Goal: Obtain resource: Download file/media

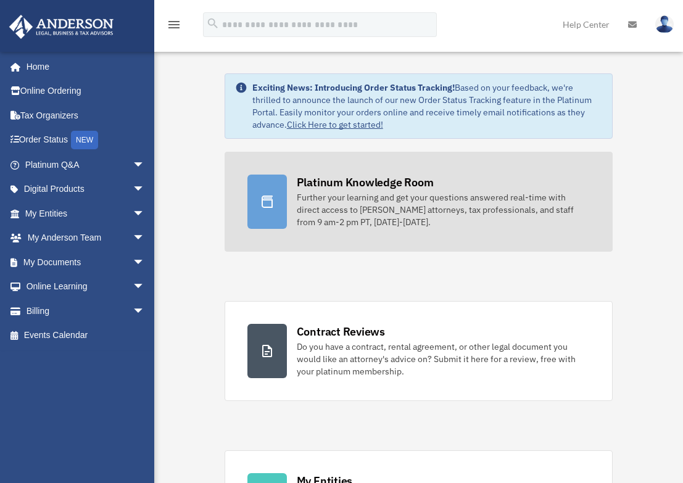
click at [405, 181] on div "Platinum Knowledge Room" at bounding box center [365, 182] width 137 height 15
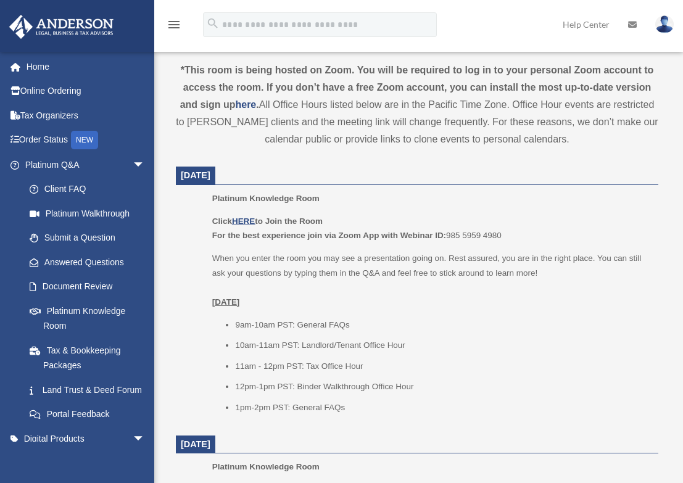
scroll to position [432, 0]
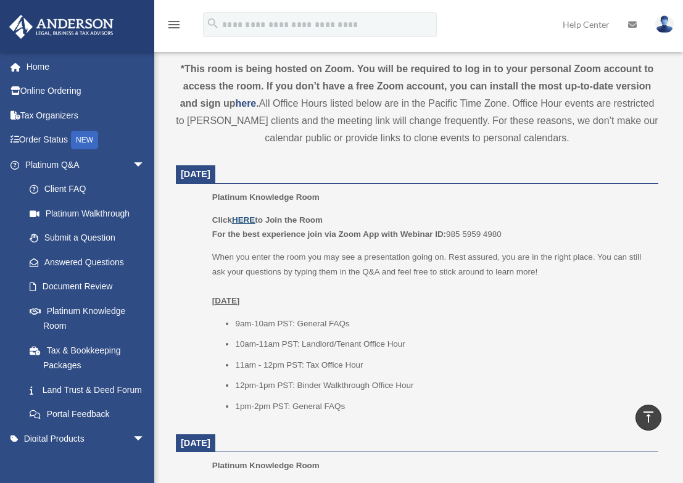
click at [249, 221] on u "HERE" at bounding box center [243, 219] width 23 height 9
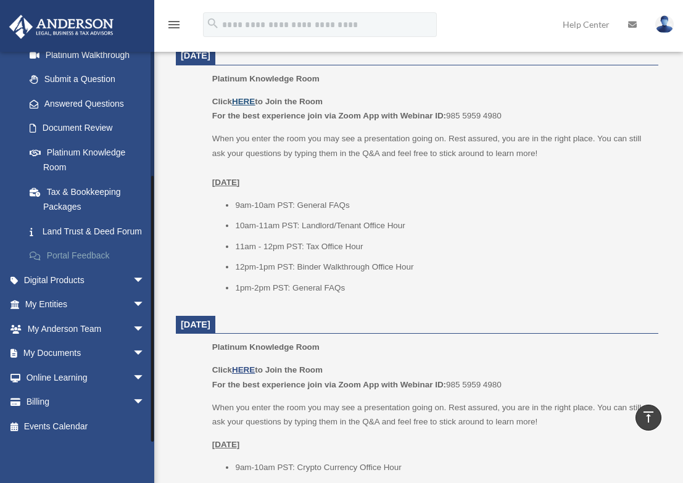
scroll to position [555, 0]
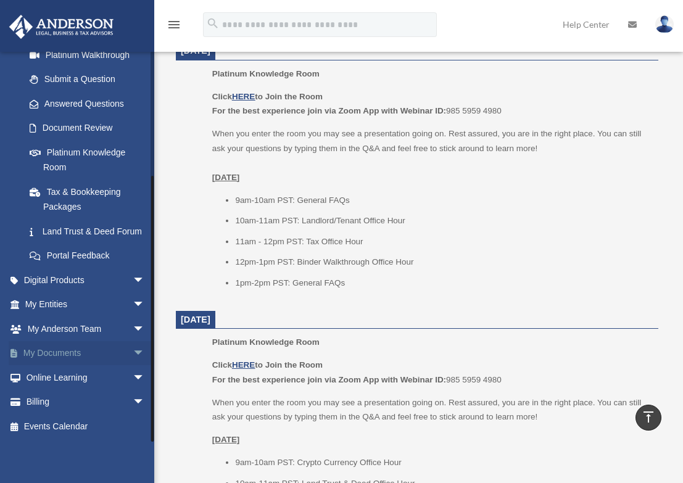
click at [70, 353] on link "My Documents arrow_drop_down" at bounding box center [86, 353] width 155 height 25
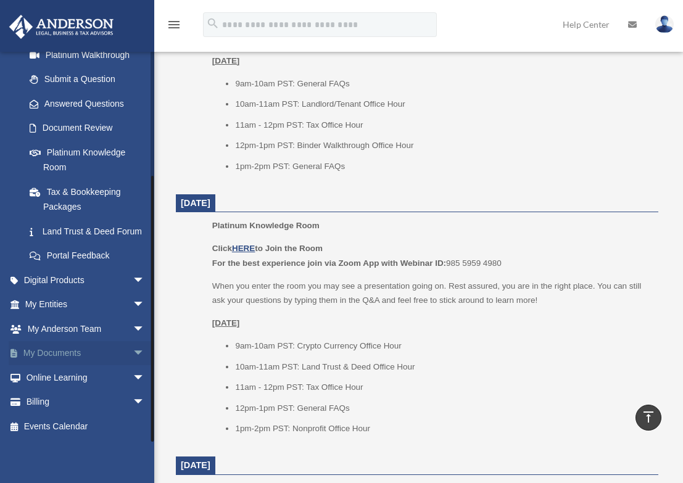
scroll to position [678, 0]
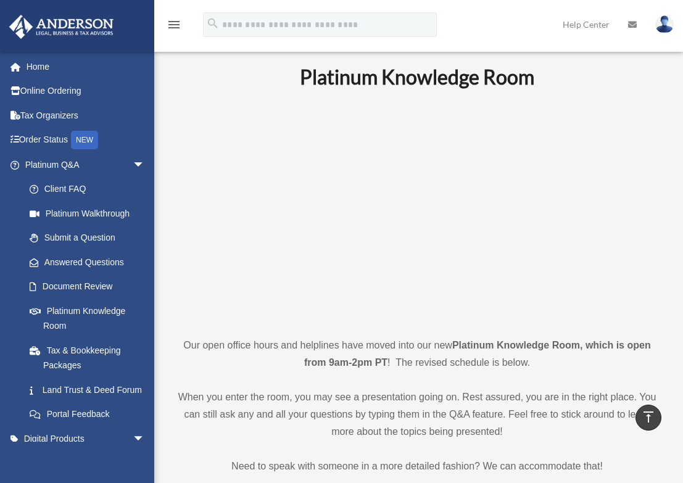
scroll to position [432, 0]
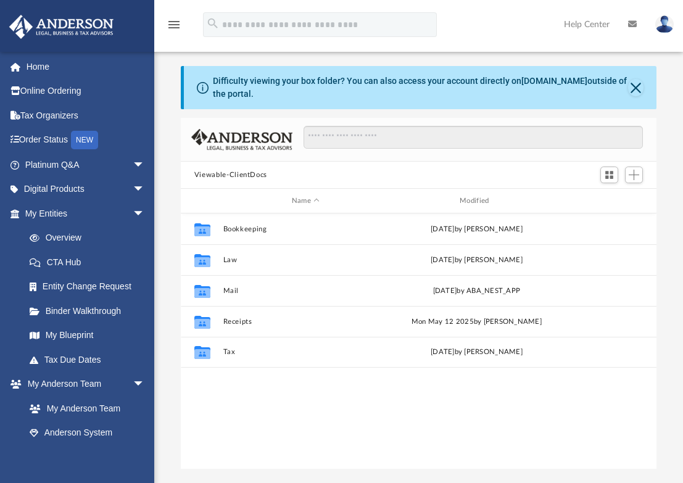
scroll to position [271, 467]
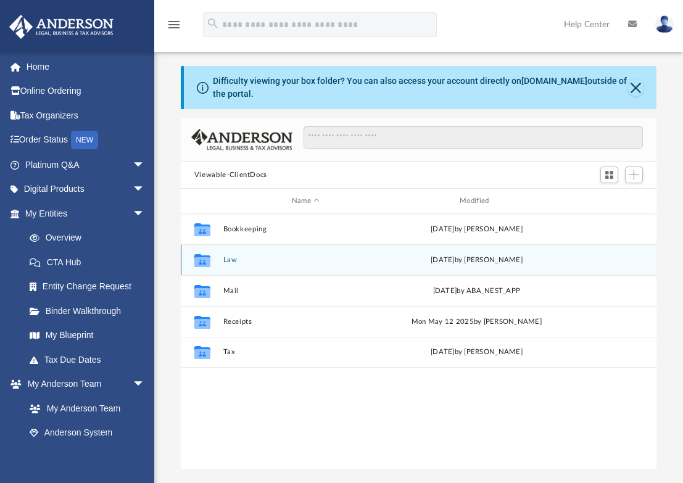
click at [233, 259] on button "Law" at bounding box center [305, 260] width 165 height 8
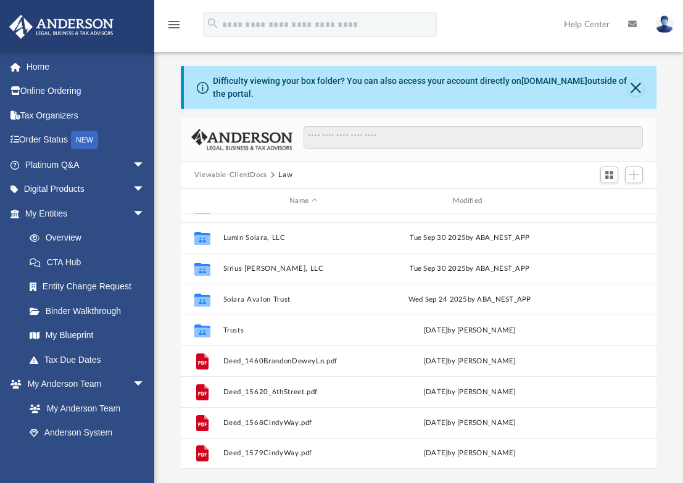
scroll to position [176, 0]
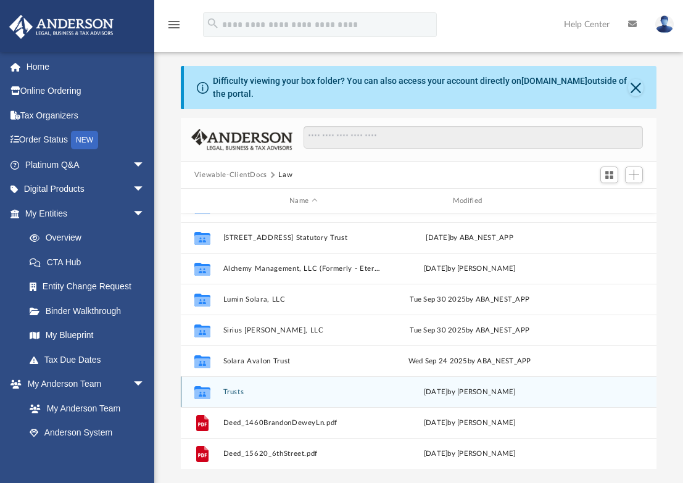
click at [230, 392] on button "Trusts" at bounding box center [303, 392] width 161 height 8
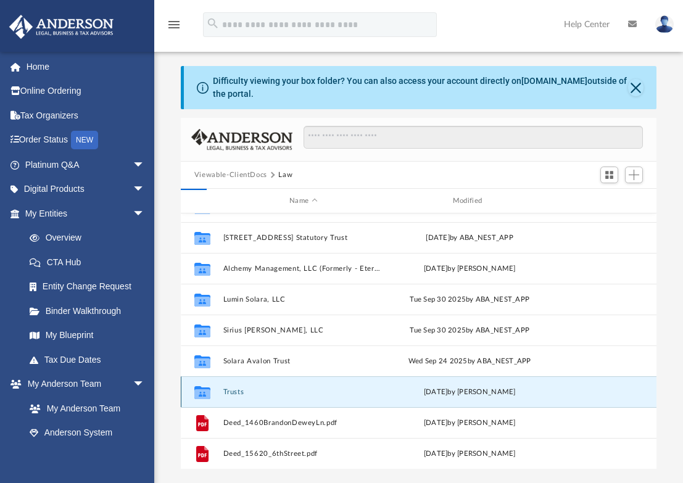
scroll to position [0, 0]
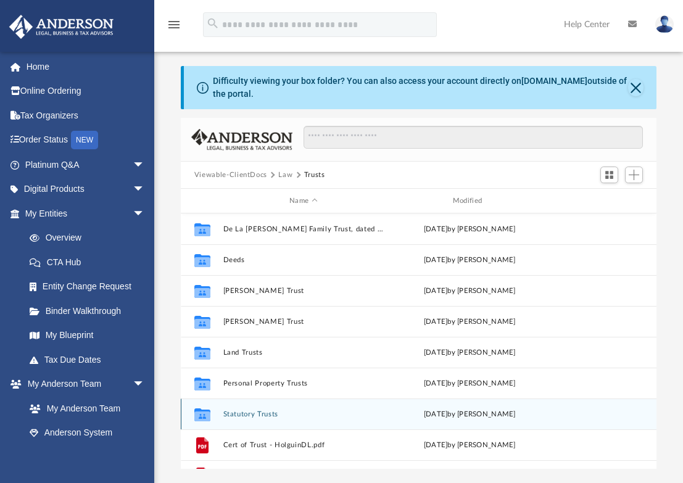
click at [248, 414] on button "Statutory Trusts" at bounding box center [303, 414] width 161 height 8
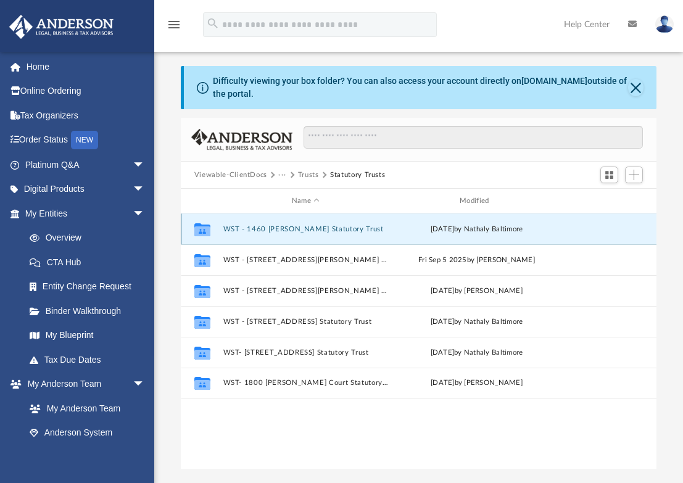
click at [318, 230] on button "WST - 1460 [PERSON_NAME] Statutory Trust" at bounding box center [305, 229] width 165 height 8
click at [318, 230] on button "WST - 1460 Brandon Dewey Statutory Trust" at bounding box center [305, 229] width 165 height 8
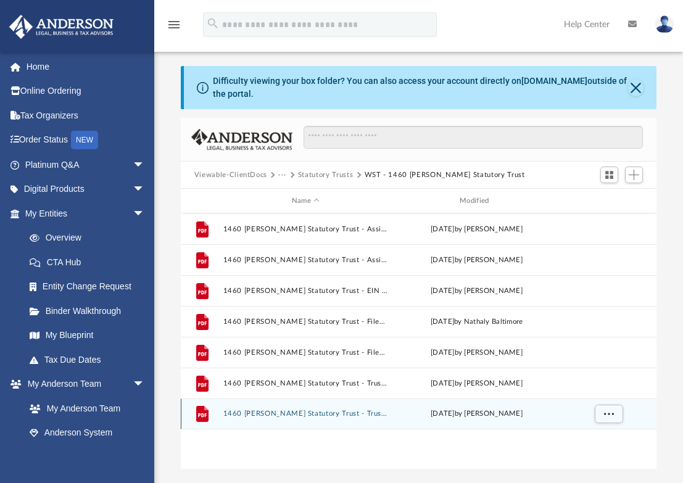
click at [310, 414] on button "1460 Brandon Dewey Statutory Trust - Trust Agreement.pdf" at bounding box center [305, 414] width 165 height 8
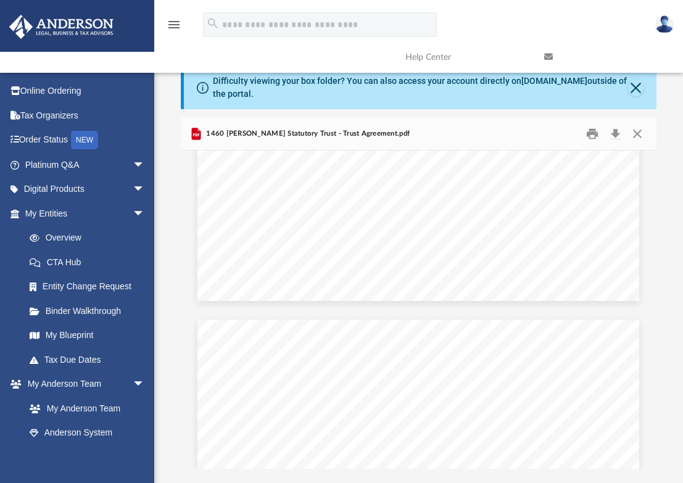
scroll to position [2220, 0]
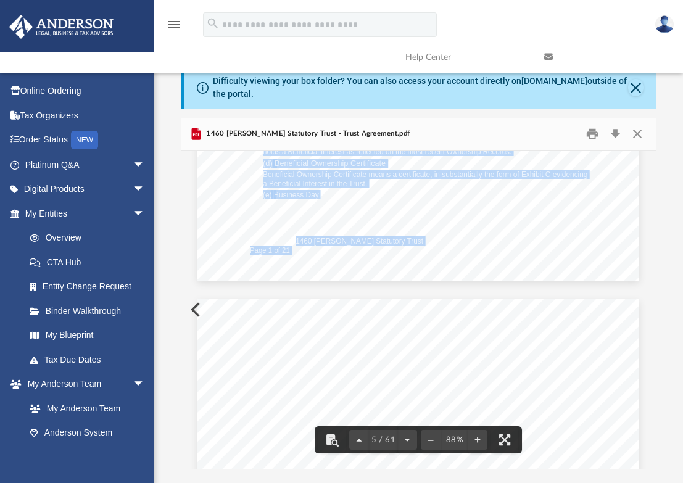
drag, startPoint x: 291, startPoint y: 240, endPoint x: 411, endPoint y: 239, distance: 120.3
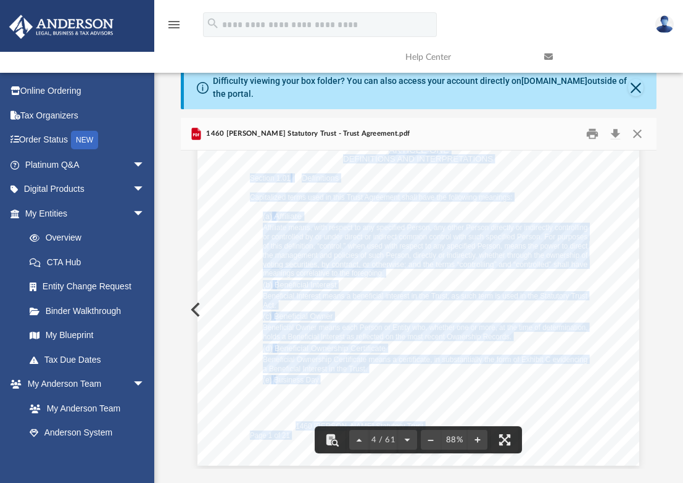
scroll to position [1974, 0]
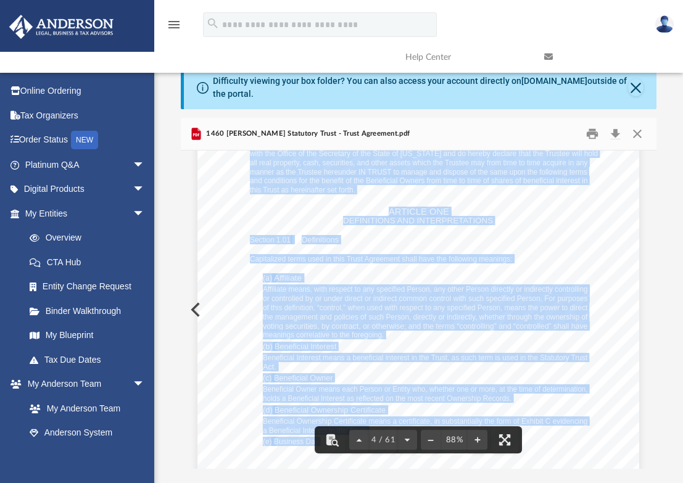
click at [477, 250] on div "Agreement of 1460 Brandon Dewey Statutory Trust Page 1 of 21 THIS AGREEMENT AND…" at bounding box center [418, 242] width 442 height 572
click at [467, 278] on div "Agreement of 1460 Brandon Dewey Statutory Trust Page 1 of 21 THIS AGREEMENT AND…" at bounding box center [418, 242] width 442 height 572
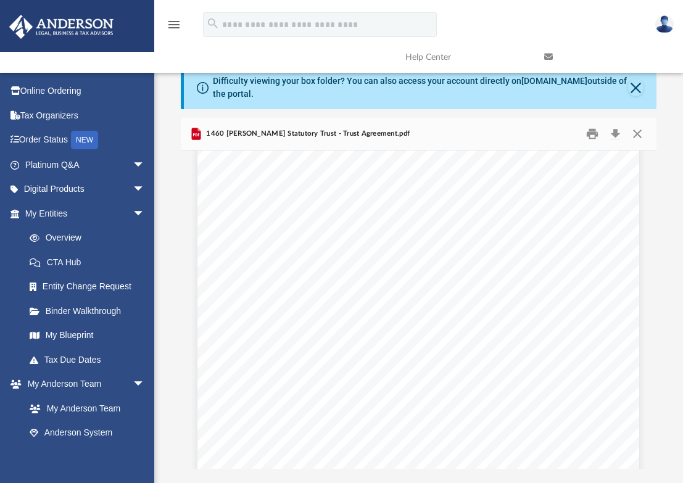
scroll to position [0, 0]
click at [633, 86] on button "Close" at bounding box center [635, 87] width 15 height 17
click at [628, 86] on div "Difficulty viewing your box folder? You can also access your account directly o…" at bounding box center [420, 88] width 415 height 26
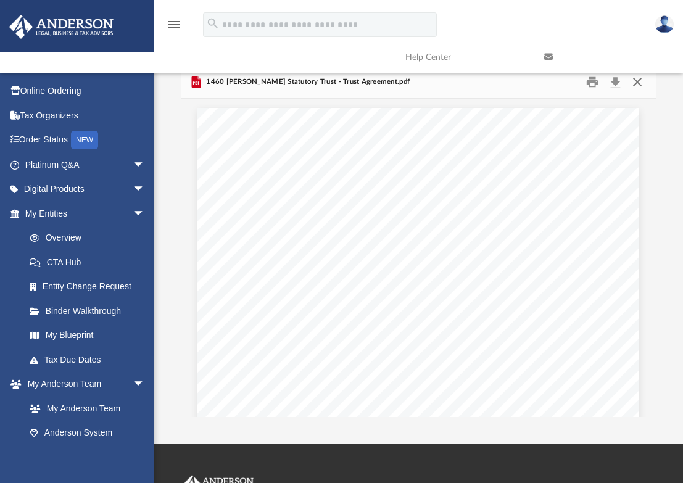
click at [635, 82] on button "Close" at bounding box center [637, 82] width 22 height 19
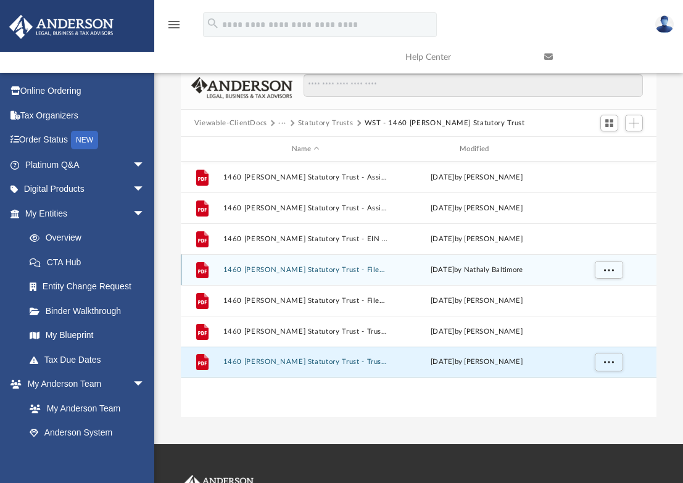
click at [371, 268] on button "1460 Brandon Dewey Statutory Trust - Filed CA Trust Certificate.pdf" at bounding box center [305, 270] width 165 height 8
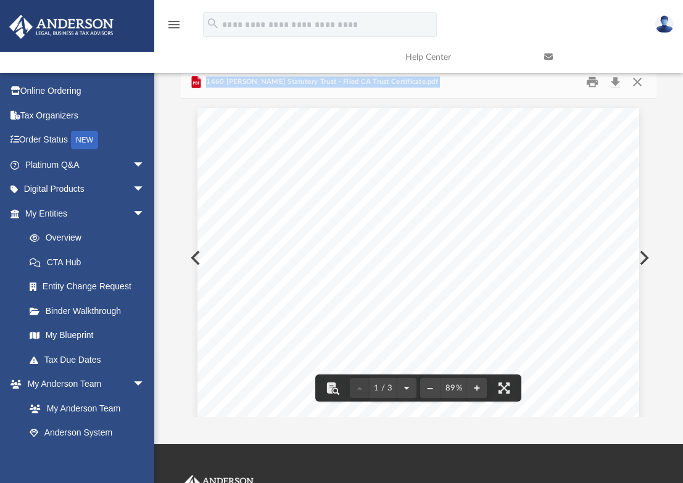
click at [638, 81] on link at bounding box center [604, 57] width 139 height 49
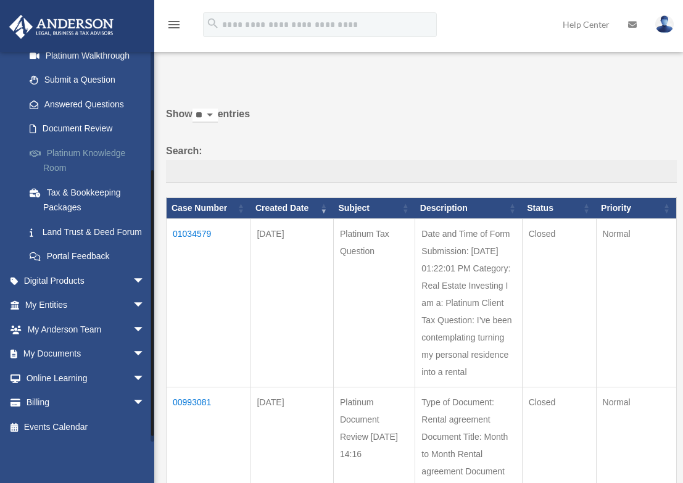
scroll to position [173, 0]
click at [72, 352] on link "My Documents arrow_drop_down" at bounding box center [86, 353] width 155 height 25
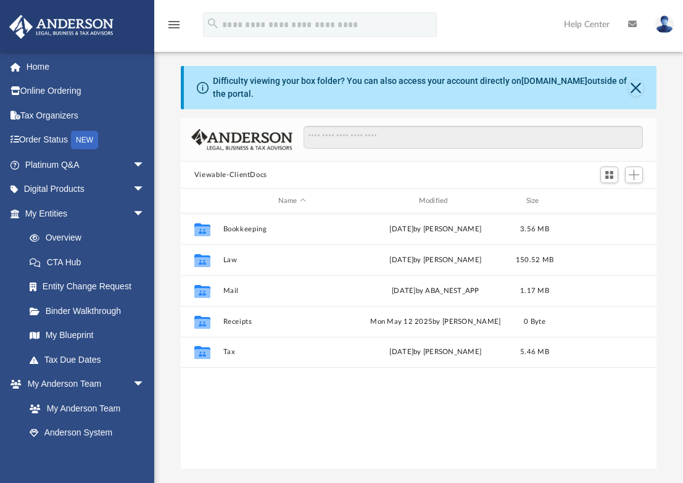
scroll to position [271, 467]
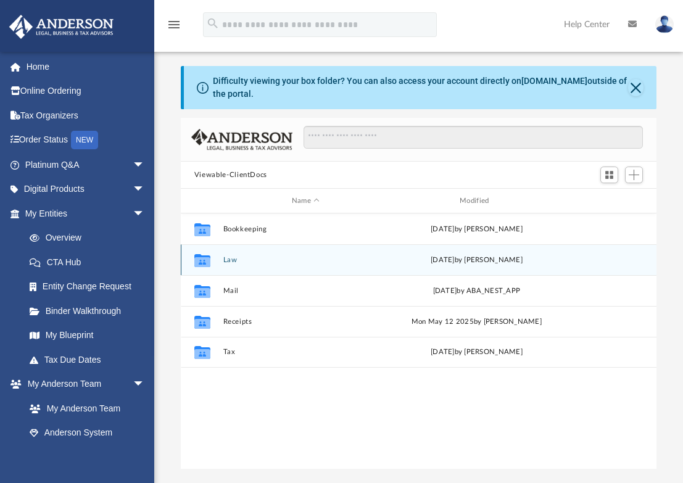
click at [227, 262] on button "Law" at bounding box center [305, 260] width 165 height 8
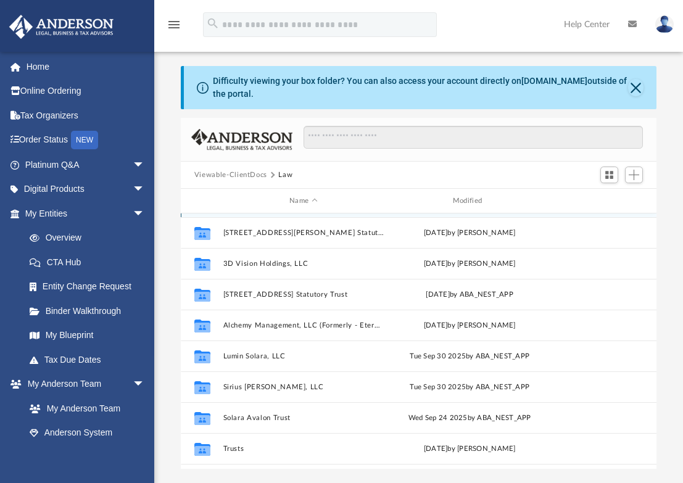
scroll to position [185, 0]
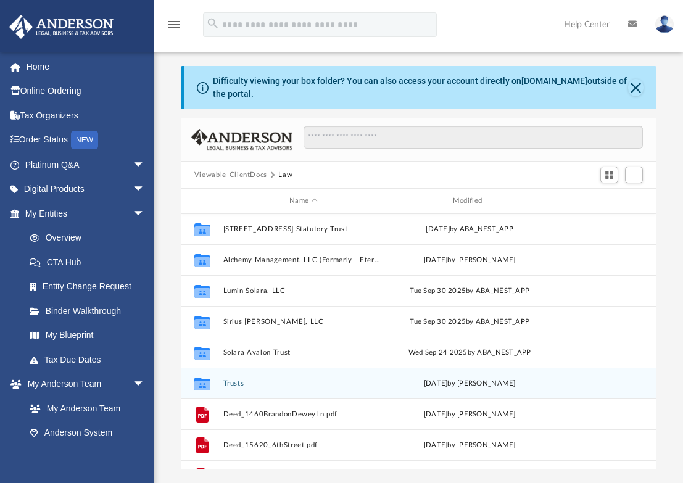
click at [236, 383] on button "Trusts" at bounding box center [303, 383] width 161 height 8
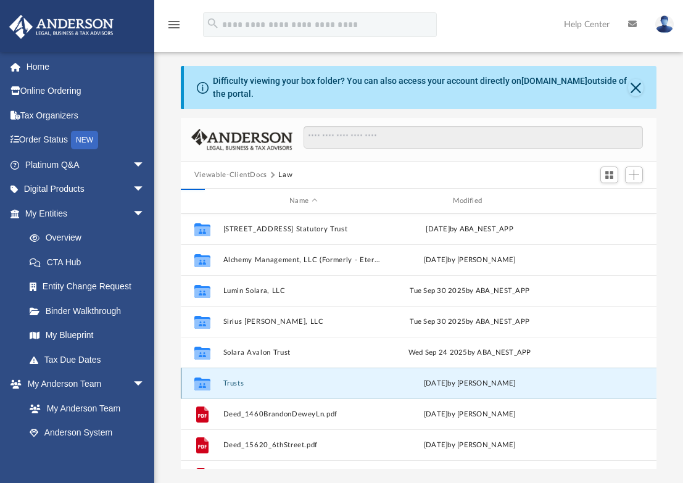
scroll to position [0, 0]
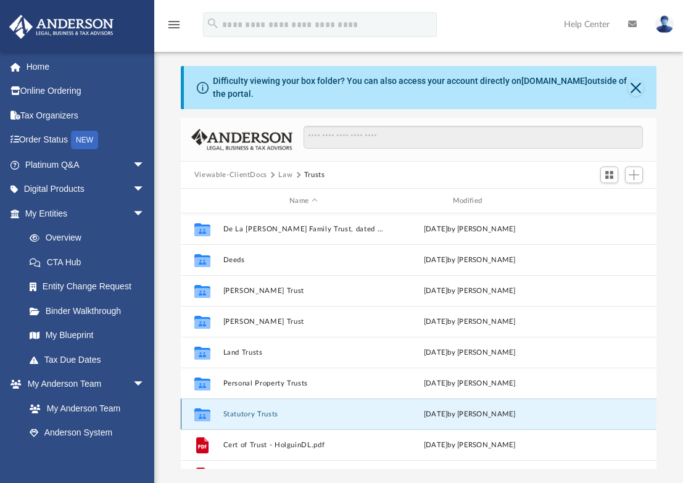
click at [266, 414] on button "Statutory Trusts" at bounding box center [303, 414] width 161 height 8
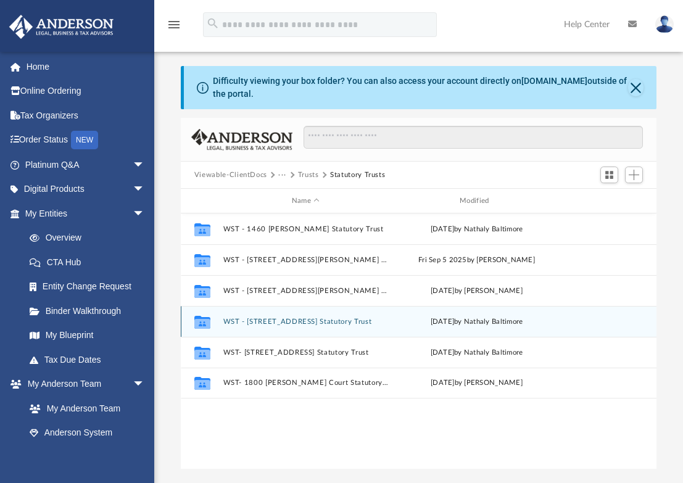
click at [302, 322] on button "WST - 536 Yosemite Drive Statutory Trust" at bounding box center [305, 322] width 165 height 8
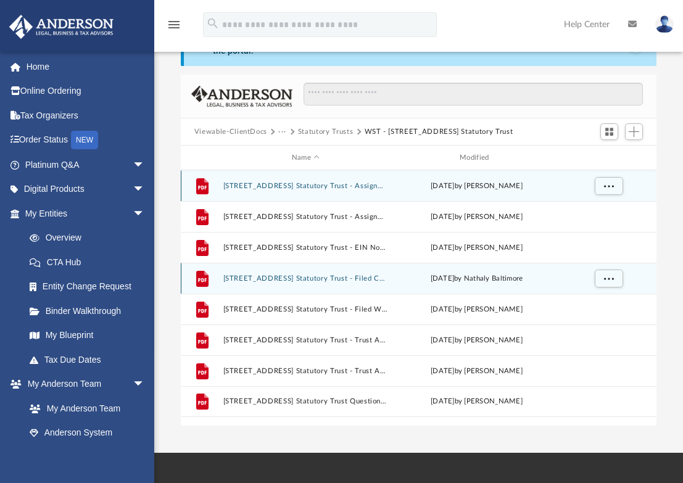
scroll to position [62, 0]
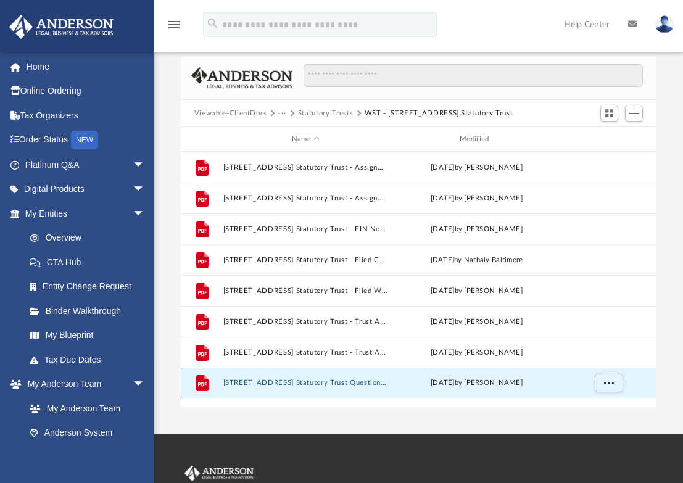
click at [323, 382] on button "536 Yosemite Drive Statutory Trust Questionnaire.pdf" at bounding box center [305, 383] width 165 height 8
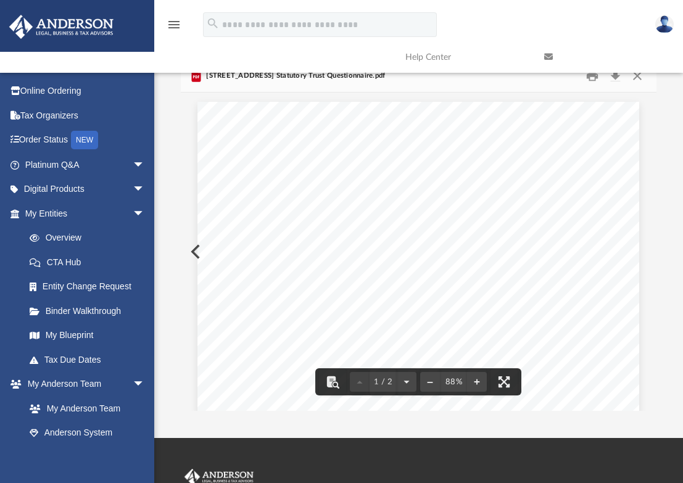
scroll to position [0, 0]
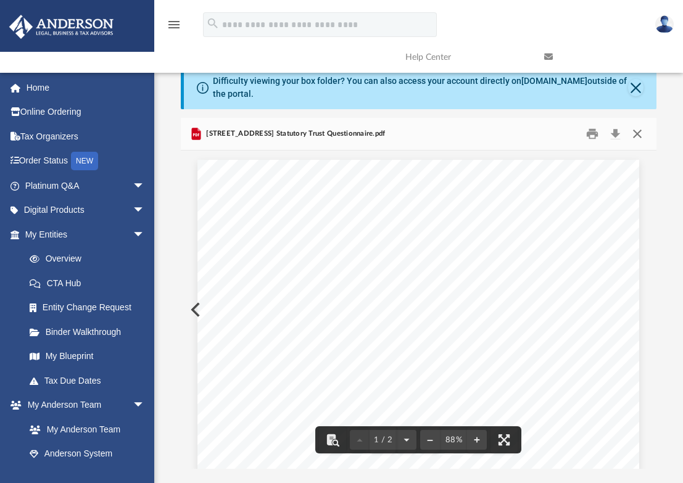
click at [636, 134] on button "Close" at bounding box center [637, 134] width 22 height 19
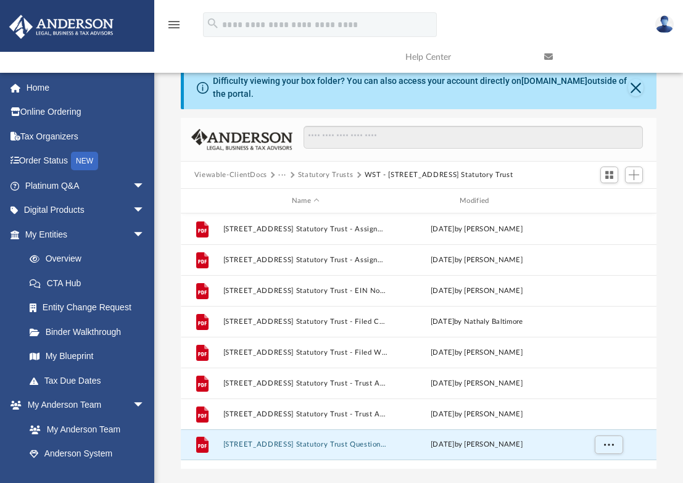
click at [335, 173] on button "Statutory Trusts" at bounding box center [325, 175] width 55 height 11
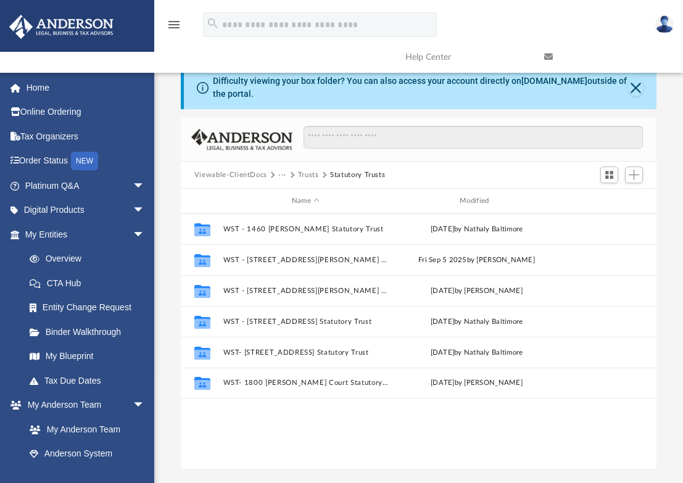
drag, startPoint x: 583, startPoint y: 20, endPoint x: 593, endPoint y: 33, distance: 16.3
click at [583, 20] on div "menu search Site Menu add yaheldlc@gmail.com My Profile Reset Password Logout H…" at bounding box center [341, 40] width 664 height 63
click at [634, 82] on button "Close" at bounding box center [635, 87] width 15 height 17
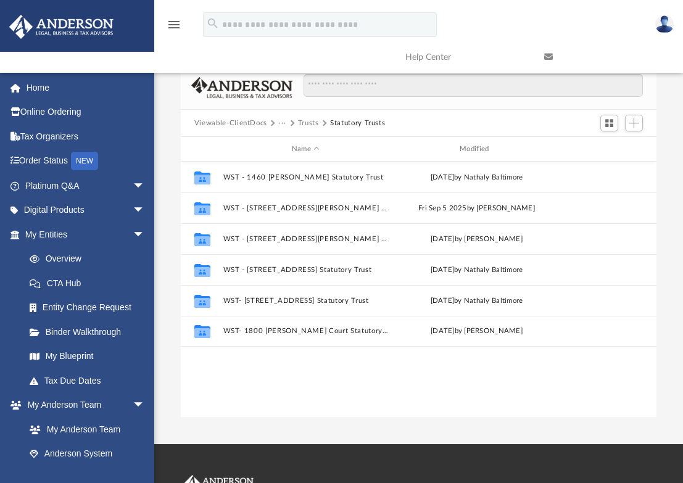
click at [624, 377] on div "Collaborated Folder WST - 1460 Brandon Dewey Statutory Trust Tue Sep 2 2025 by …" at bounding box center [419, 289] width 476 height 255
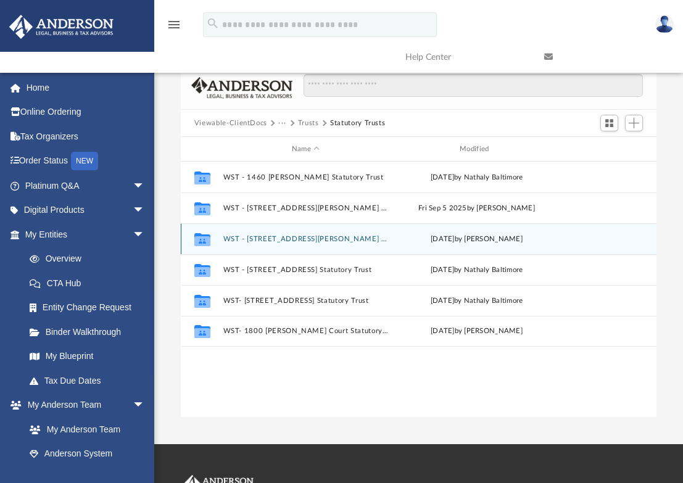
click at [349, 236] on button "WST - 2261 Alexis Lane Statutory Trust" at bounding box center [305, 239] width 165 height 8
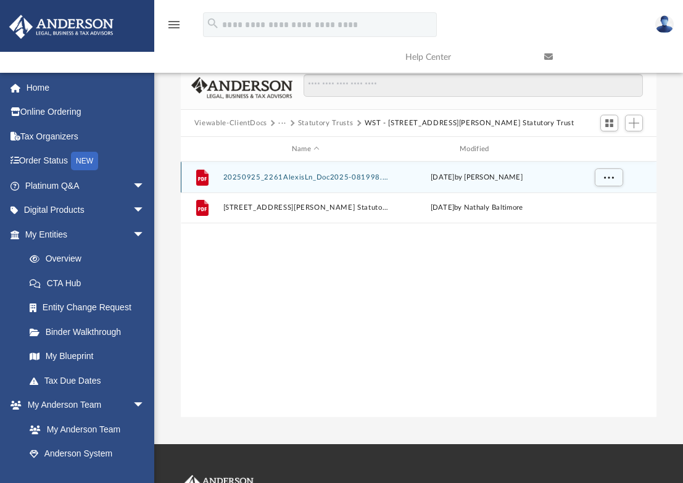
click at [358, 177] on button "20250925_2261AlexisLn_Doc2025-081998.pdf" at bounding box center [305, 177] width 165 height 8
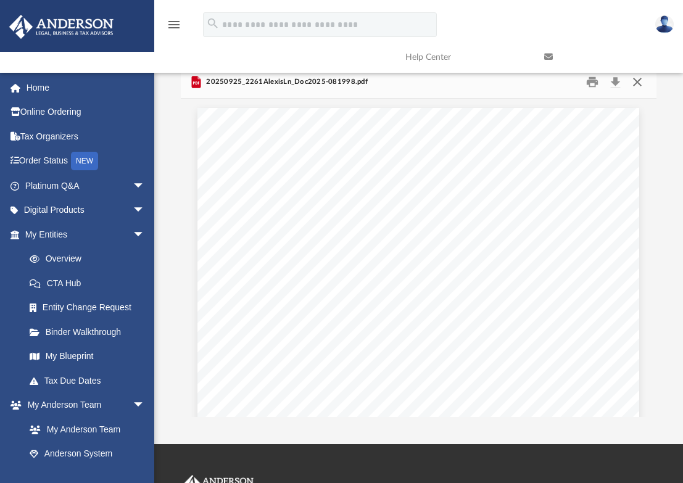
click at [638, 81] on button "Close" at bounding box center [637, 82] width 22 height 19
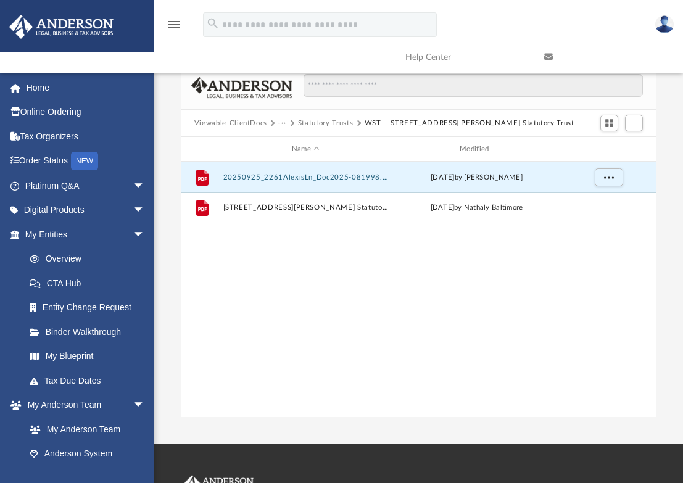
click at [350, 124] on button "Statutory Trusts" at bounding box center [325, 123] width 55 height 11
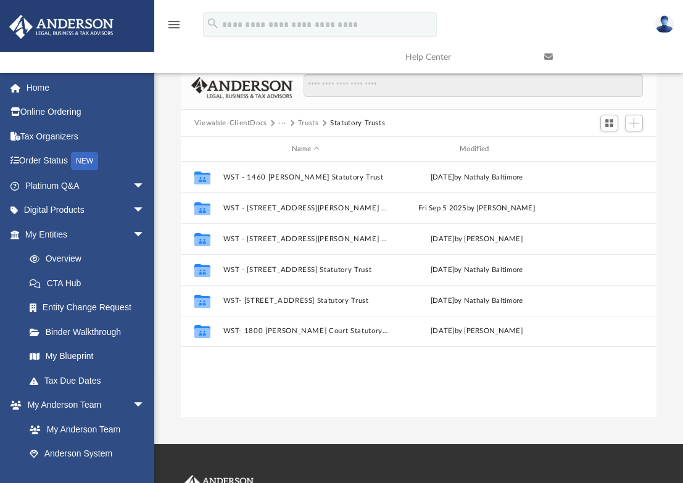
click at [548, 370] on div "Collaborated Folder WST - 1460 Brandon Dewey Statutory Trust Tue Sep 2 2025 by …" at bounding box center [419, 289] width 476 height 255
click at [541, 381] on div "Collaborated Folder WST - 1460 Brandon Dewey Statutory Trust Tue Sep 2 2025 by …" at bounding box center [419, 289] width 476 height 255
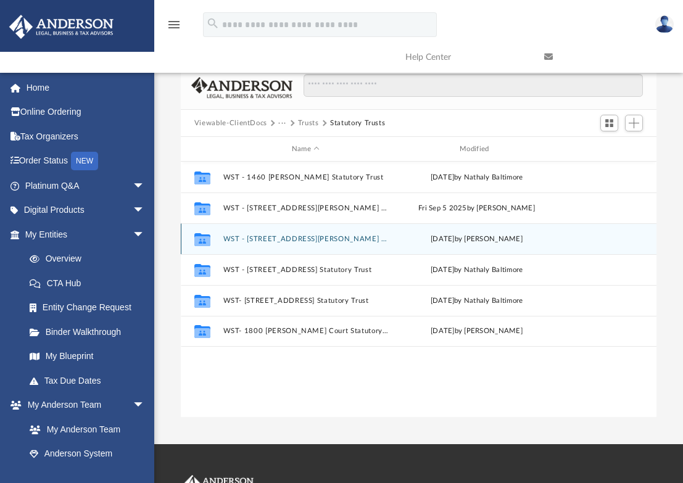
click at [329, 240] on button "WST - 2261 Alexis Lane Statutory Trust" at bounding box center [305, 239] width 165 height 8
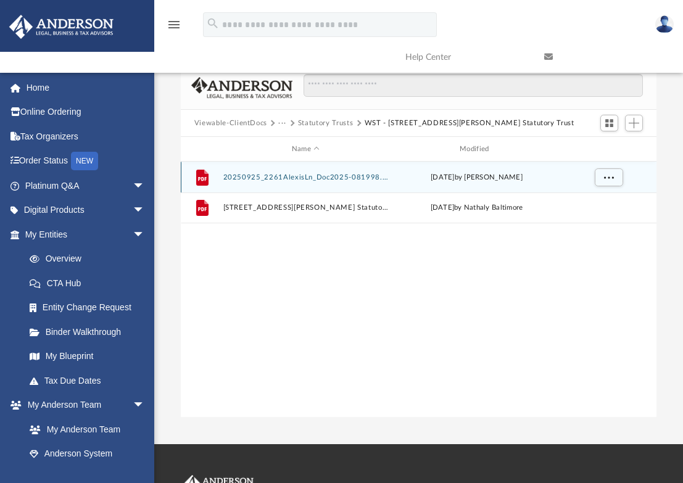
click at [363, 176] on button "20250925_2261AlexisLn_Doc2025-081998.pdf" at bounding box center [305, 177] width 165 height 8
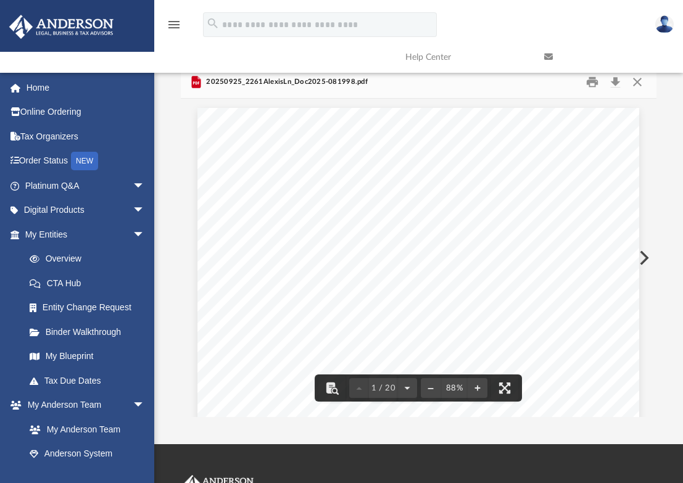
click at [579, 160] on div "Page 1" at bounding box center [418, 394] width 442 height 572
click at [636, 81] on link at bounding box center [604, 57] width 139 height 49
